Goal: Task Accomplishment & Management: Complete application form

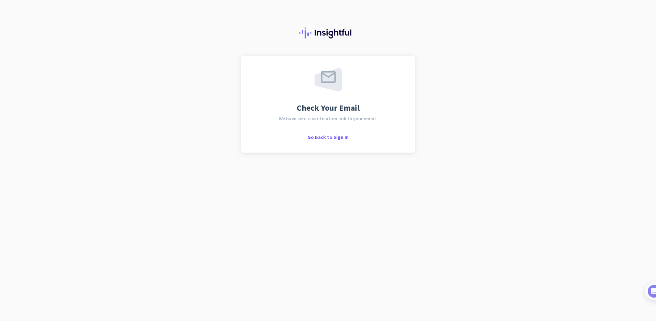
click at [450, 179] on div "Check Your Email We have sent a verification link to your email. Go Back to Sig…" at bounding box center [328, 160] width 656 height 321
click at [313, 137] on span "Go Back to Sign In" at bounding box center [327, 137] width 41 height 6
click at [168, 91] on div "Check Your Email We have sent a verification link to your email. Go Back to Sig…" at bounding box center [328, 160] width 656 height 321
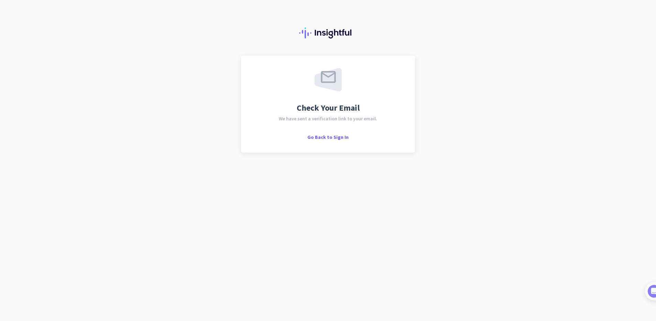
click at [229, 59] on div "Check Your Email We have sent a verification link to your email. Go Back to Sig…" at bounding box center [328, 160] width 656 height 321
